Goal: Feedback & Contribution: Contribute content

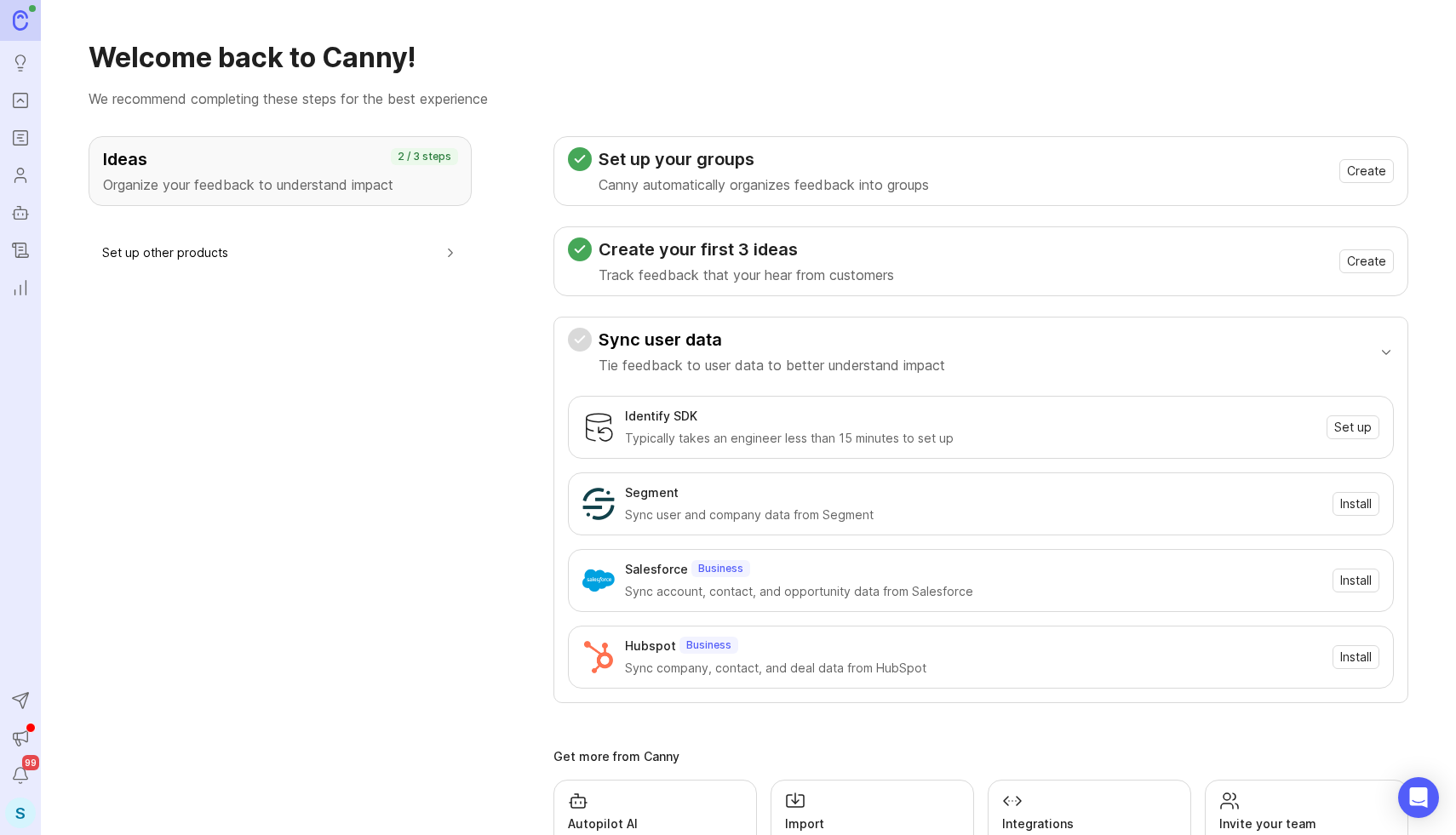
click at [19, 255] on icon "Changelog" at bounding box center [21, 250] width 16 height 15
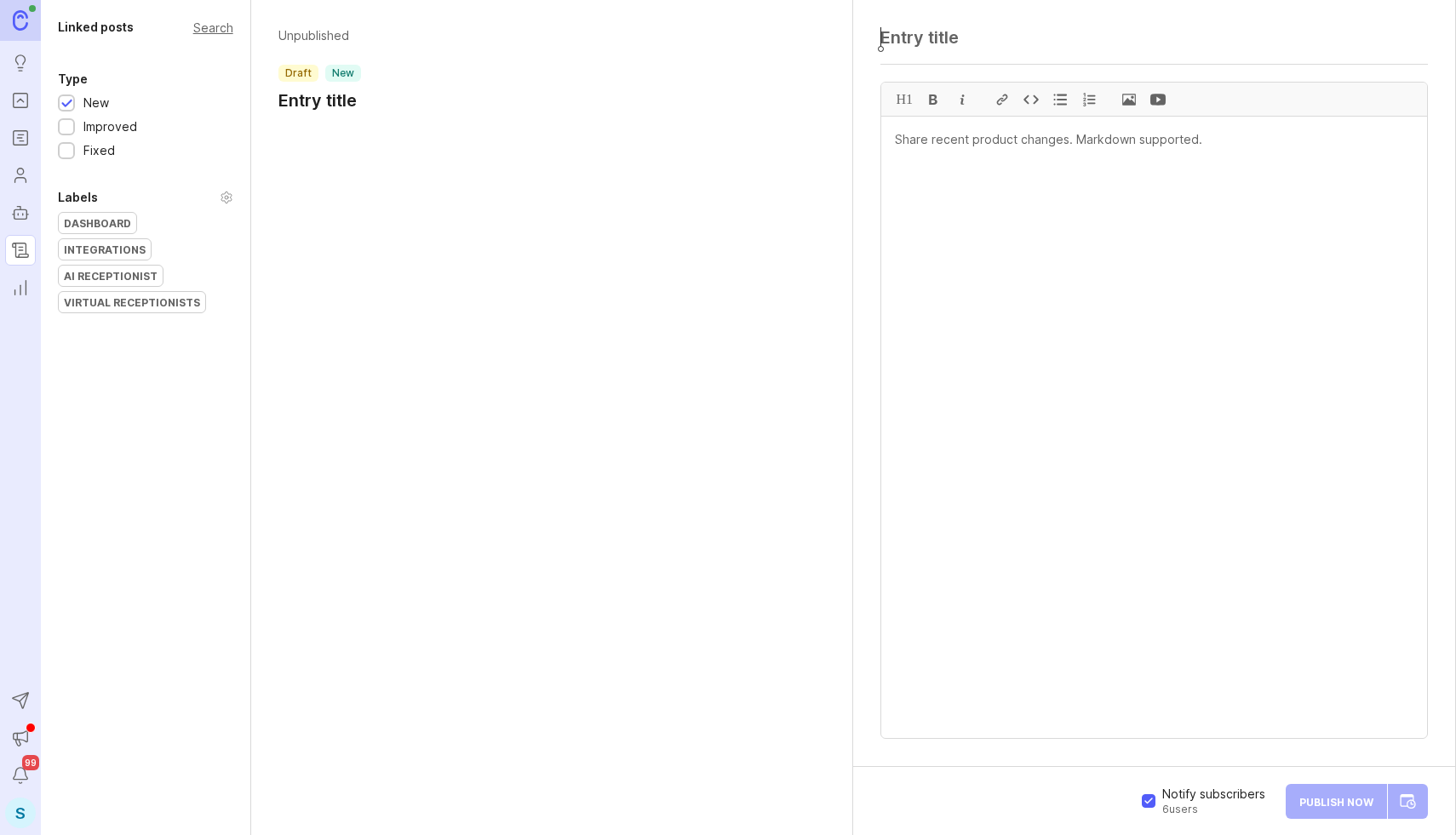
click at [1010, 150] on textarea at bounding box center [1154, 427] width 546 height 622
paste textarea "AI Receptionist Update: October 09, 2025 Fixes Fixed a discrepancy between the …"
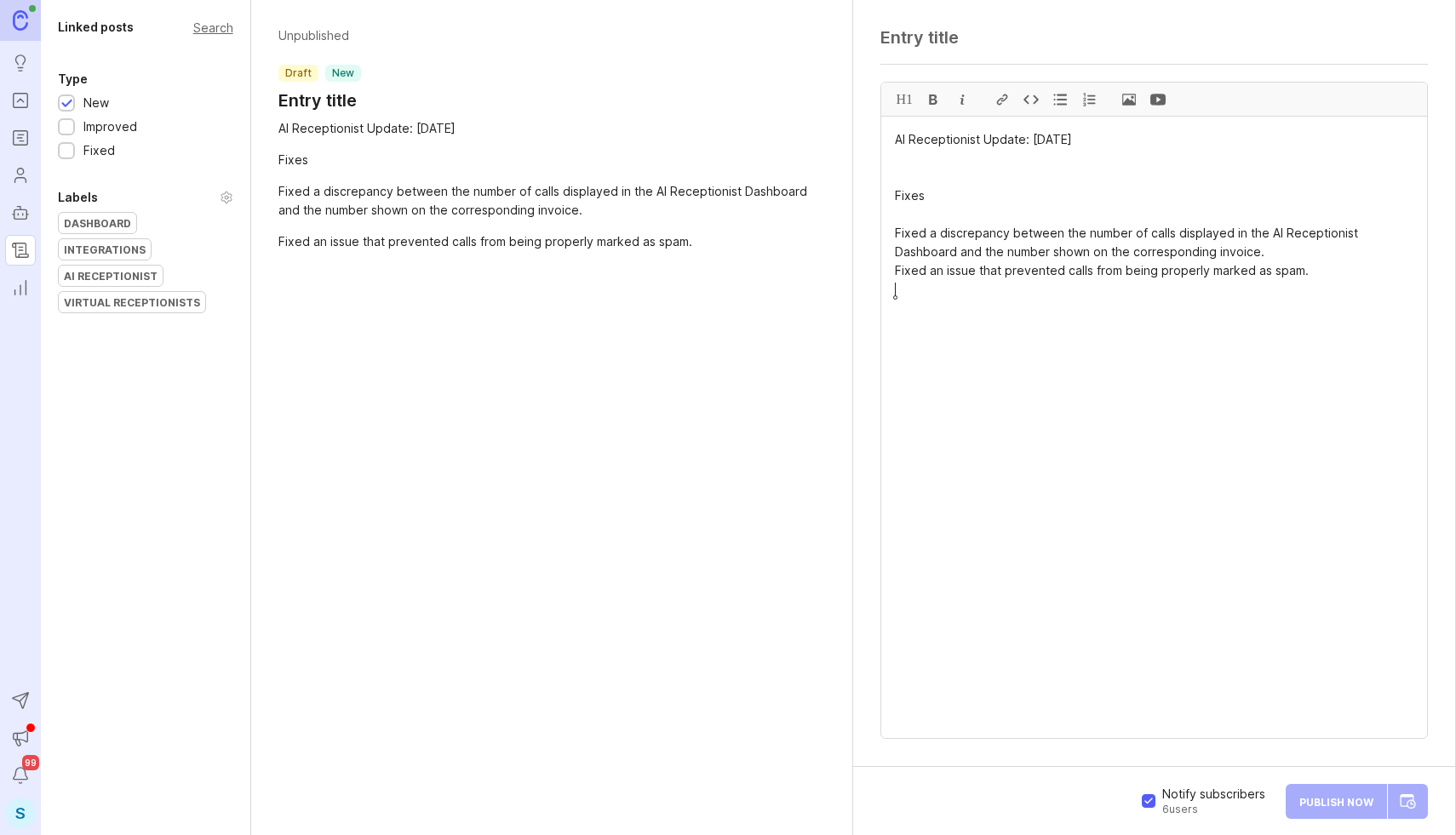
click at [955, 134] on textarea "AI Receptionist Update: October 09, 2025 Fixes Fixed a discrepancy between the …" at bounding box center [1154, 427] width 546 height 622
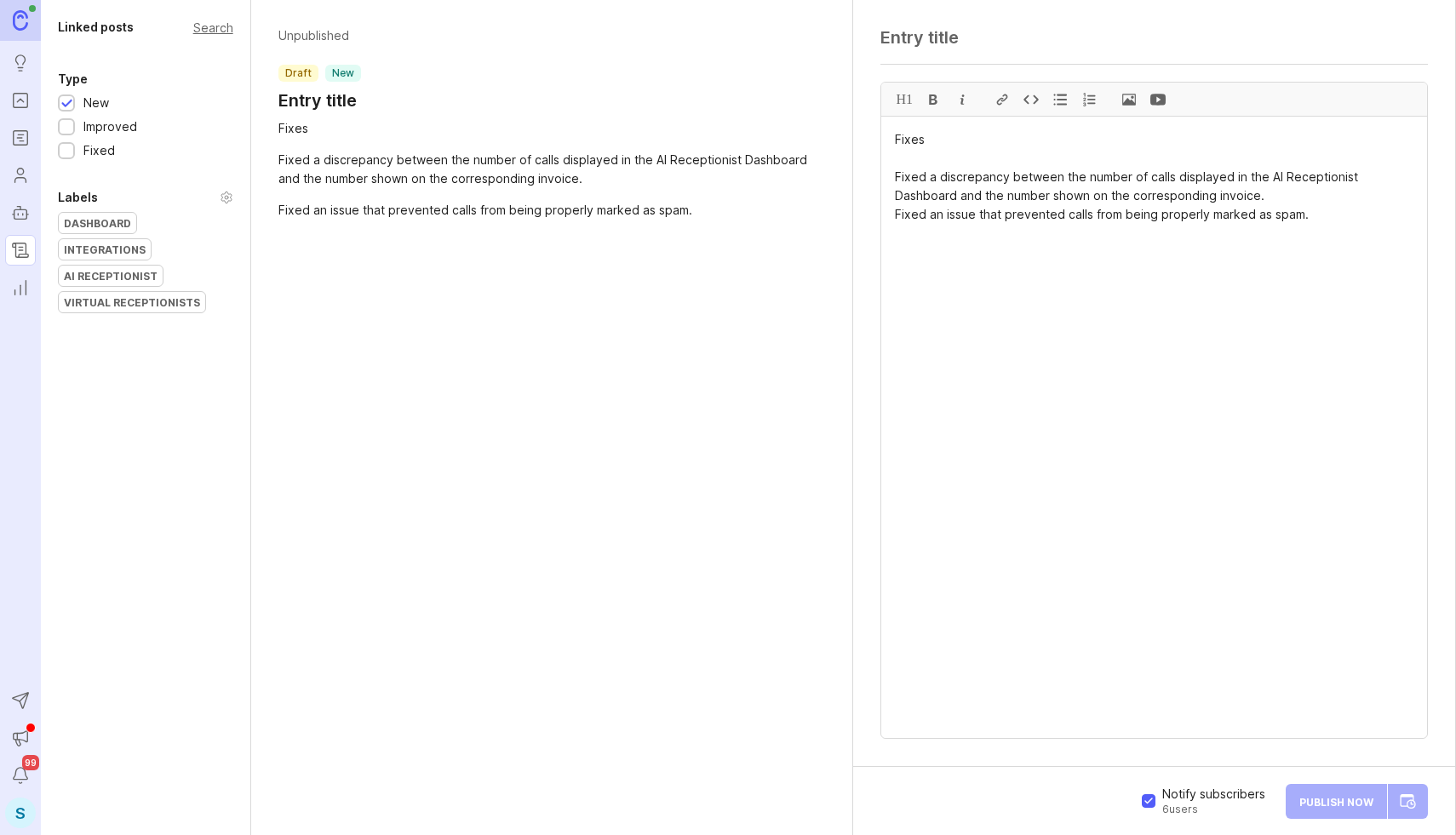
type textarea "Fixes Fixed a discrepancy between the number of calls displayed in the AI Recep…"
click at [925, 50] on div at bounding box center [1153, 43] width 547 height 32
paste textarea "AI Receptionist Update: [DATE]"
type textarea "AI Receptionist Update: [DATE]"
click at [896, 157] on textarea "Fixes Fixed a discrepancy between the number of calls displayed in the AI Recep…" at bounding box center [1154, 427] width 546 height 622
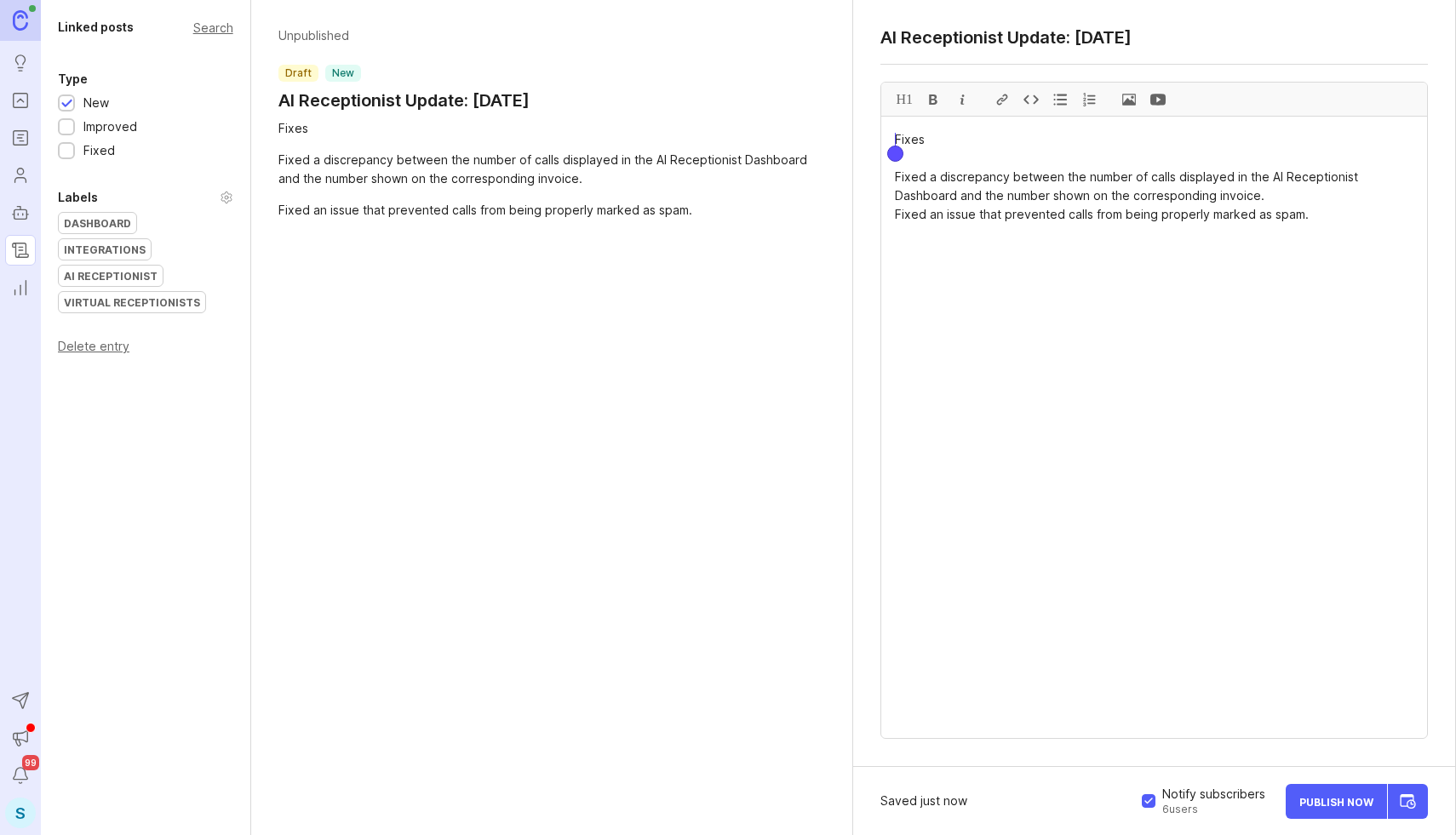
click at [902, 152] on textarea "Fixes Fixed a discrepancy between the number of calls displayed in the AI Recep…" at bounding box center [1154, 427] width 546 height 622
click at [902, 140] on textarea "Fixes Fixed a discrepancy between the number of calls displayed in the AI Recep…" at bounding box center [1154, 427] width 546 height 622
click at [908, 99] on div "H1" at bounding box center [904, 99] width 28 height 33
drag, startPoint x: 892, startPoint y: 178, endPoint x: 1365, endPoint y: 224, distance: 475.2
click at [1063, 98] on div at bounding box center [1059, 99] width 28 height 33
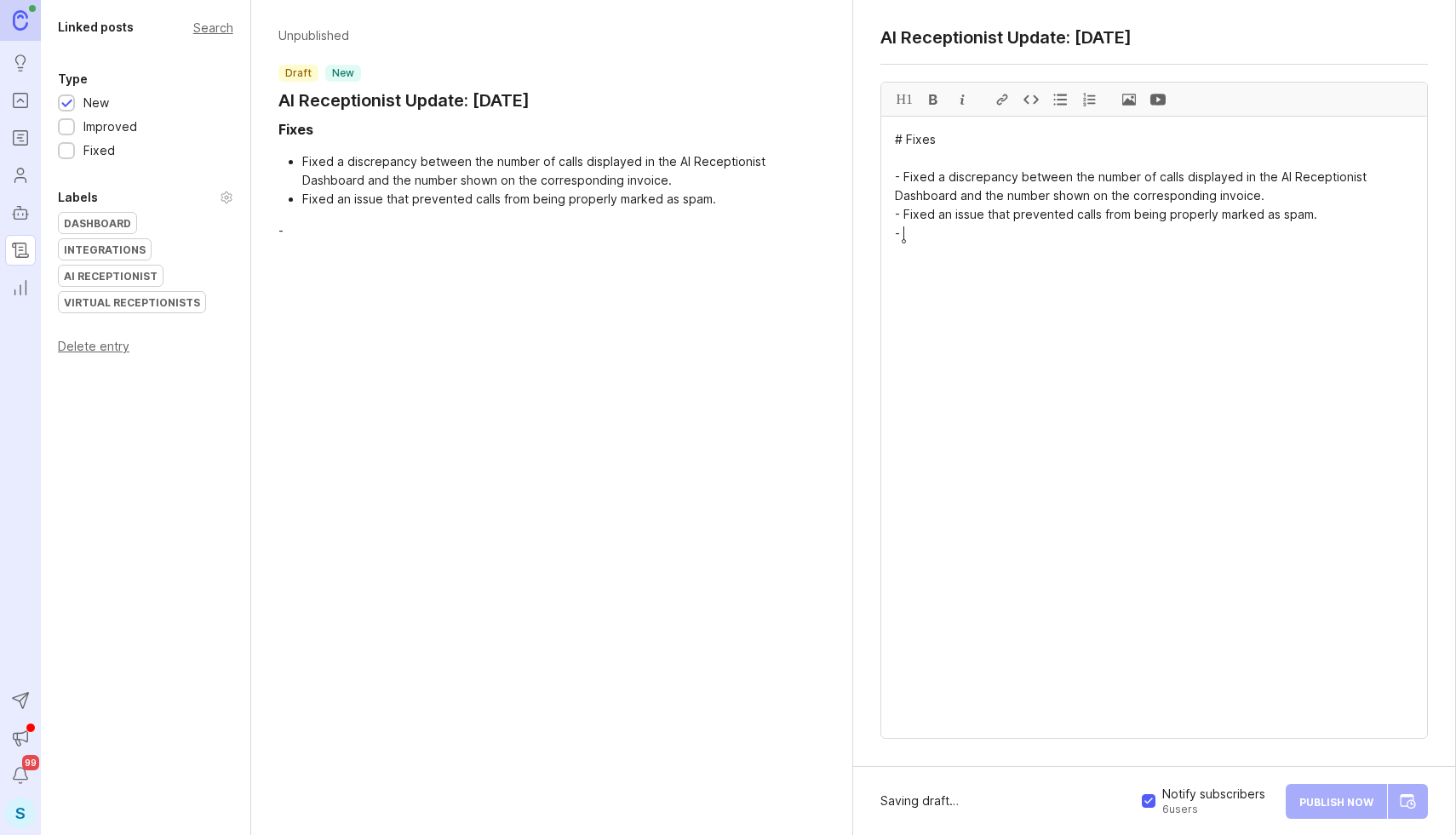
click at [936, 234] on textarea "# Fixes - Fixed a discrepancy between the number of calls displayed in the AI R…" at bounding box center [1154, 427] width 546 height 622
type textarea "# Fixes - Fixed a discrepancy between the number of calls displayed in the AI R…"
click at [134, 265] on div "AI Receptionist" at bounding box center [111, 275] width 104 height 21
click at [66, 104] on div at bounding box center [66, 104] width 11 height 13
click at [67, 148] on div at bounding box center [66, 151] width 11 height 13
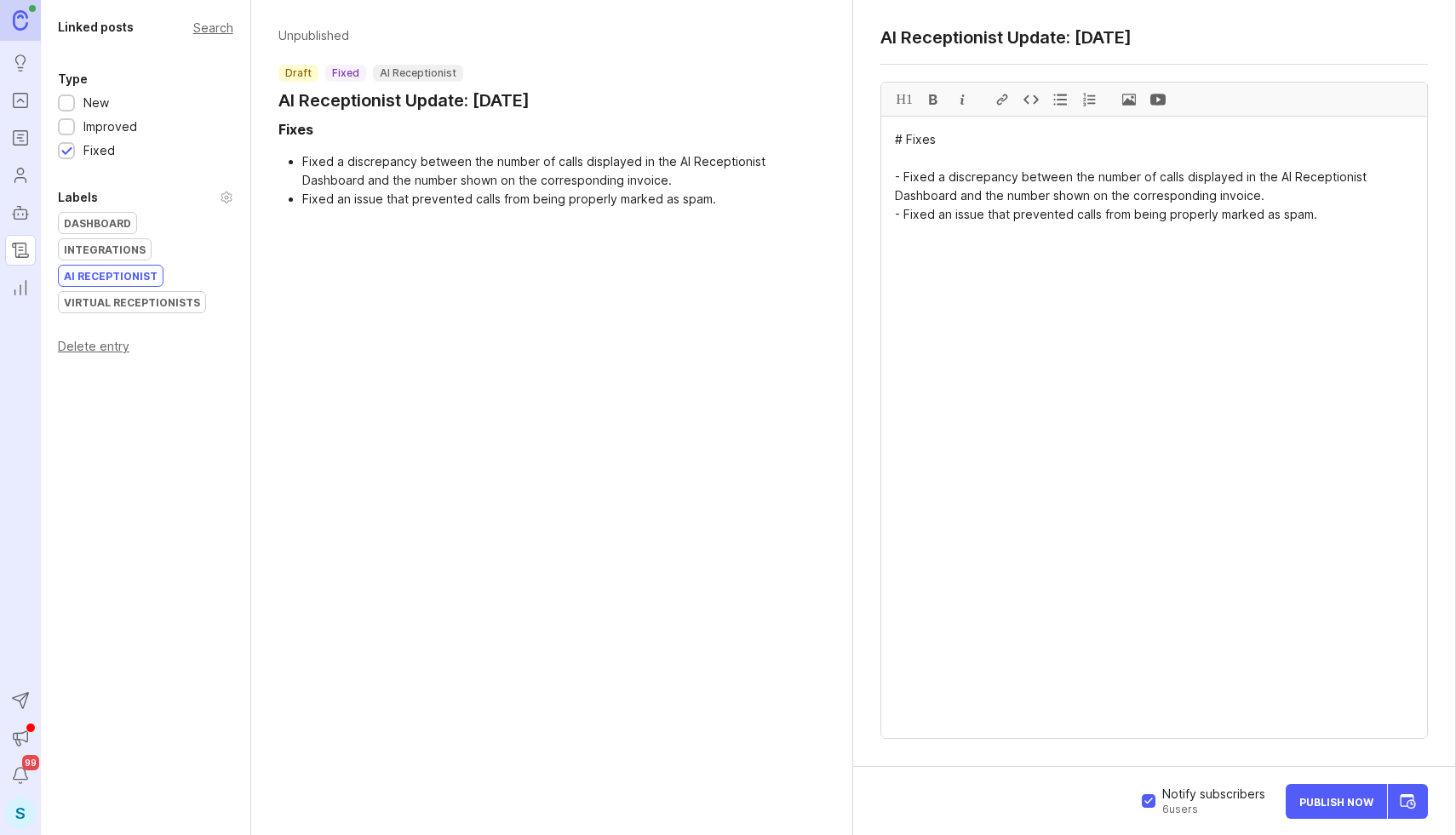
click at [1307, 799] on span "Publish Now" at bounding box center [1336, 801] width 74 height 11
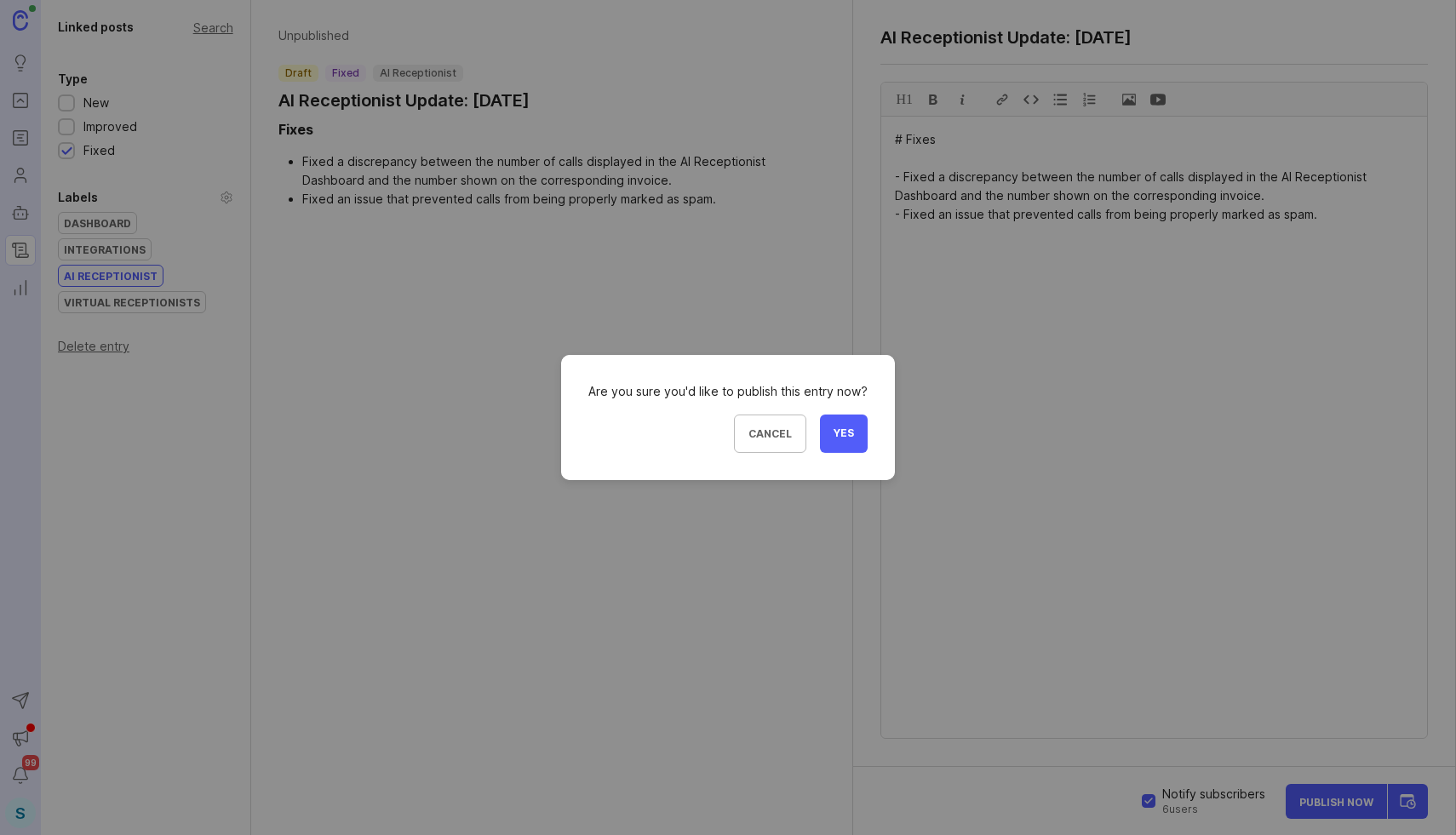
click at [848, 432] on span "Yes" at bounding box center [844, 433] width 21 height 15
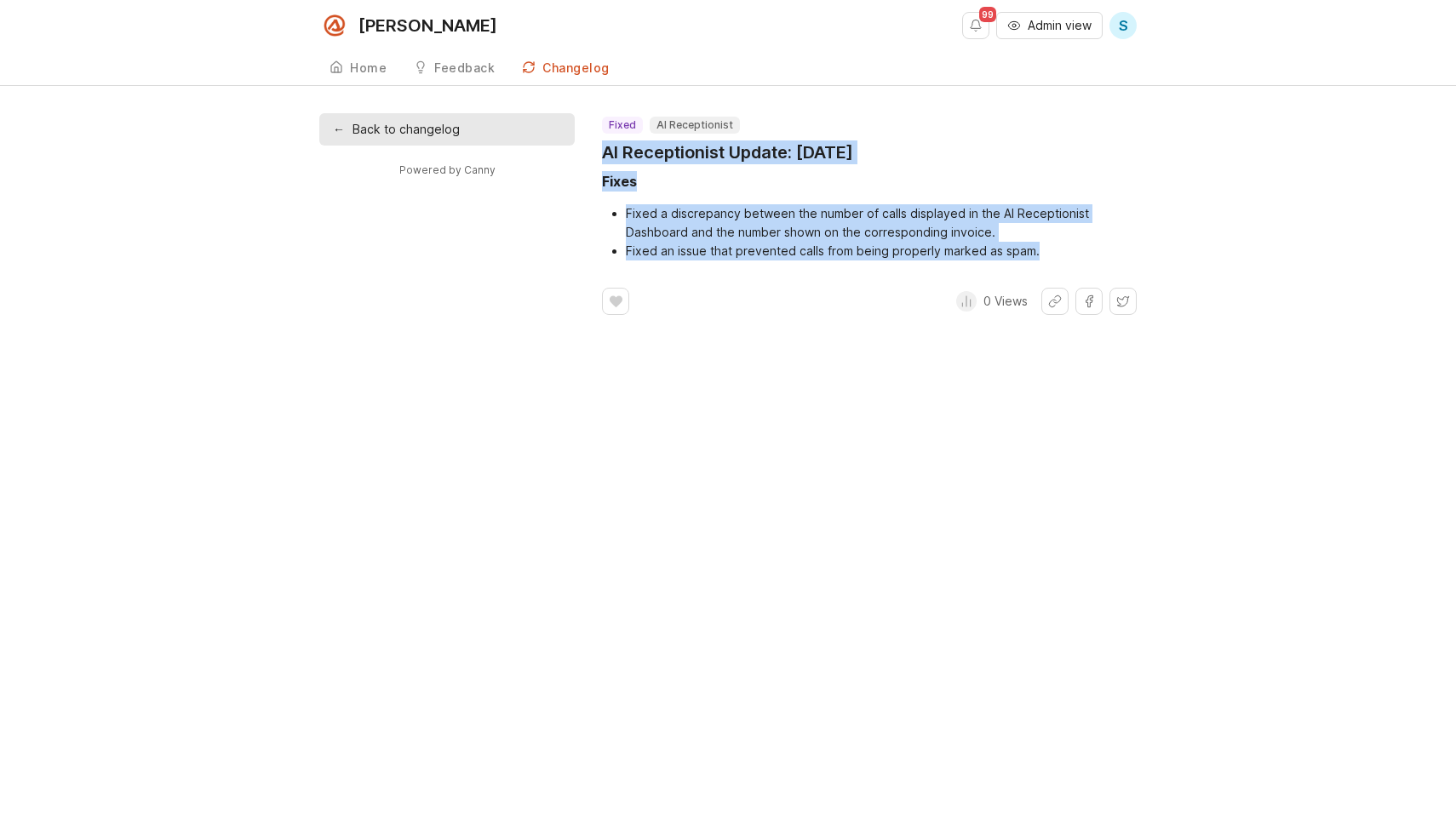
drag, startPoint x: 593, startPoint y: 149, endPoint x: 1056, endPoint y: 247, distance: 473.3
click at [1056, 247] on div "← Back to changelog Powered by Canny fixed AI Receptionist AI Receptionist Upda…" at bounding box center [728, 213] width 817 height 201
copy div "AI Receptionist Update: October 09, 2025 Fixes Fixed a discrepancy between the …"
click at [1058, 305] on button "Share link" at bounding box center [1055, 302] width 28 height 28
click at [499, 124] on link "← Back to changelog" at bounding box center [447, 129] width 255 height 32
